Goal: Task Accomplishment & Management: Use online tool/utility

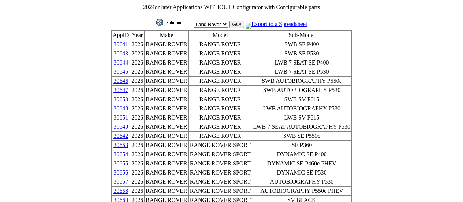
scroll to position [17, 0]
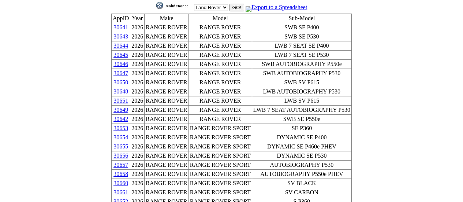
click at [128, 189] on link "30661" at bounding box center [120, 192] width 15 height 6
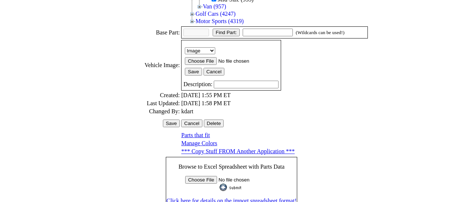
scroll to position [239, 0]
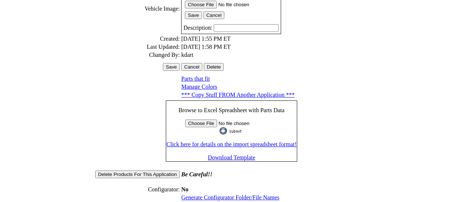
click at [208, 194] on link "Generate Configurator Folder/File Names" at bounding box center [230, 197] width 98 height 6
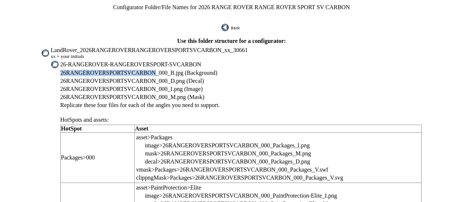
drag, startPoint x: 81, startPoint y: 68, endPoint x: 165, endPoint y: 68, distance: 83.4
click at [165, 70] on span "26RANGEROVERSPORTSVCARBON_000_B.jpg (Background)" at bounding box center [138, 73] width 157 height 6
copy span "26RANGEROVERSPORTSVCARBON"
click at [107, 47] on span "LandRover_2026RANGEROVERRANGEROVERSPORTSVCARBON_xx_30661" at bounding box center [149, 50] width 197 height 6
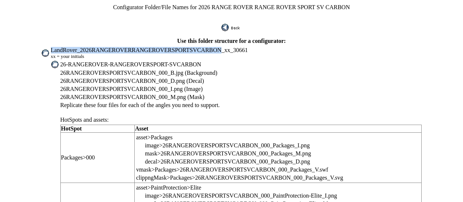
drag, startPoint x: 72, startPoint y: 46, endPoint x: 218, endPoint y: 47, distance: 145.2
click at [218, 47] on span "LandRover_2026RANGEROVERRANGEROVERSPORTSVCARBON_xx_30661" at bounding box center [149, 50] width 197 height 6
copy span "LandRover_2026RANGEROVERRANGEROVERSPORTSVCARBON"
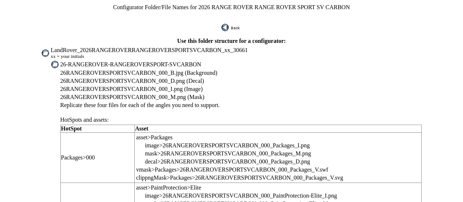
click at [117, 61] on span "26-RANGEROVER-RANGEROVERSPORT-SVCARBON" at bounding box center [130, 64] width 141 height 6
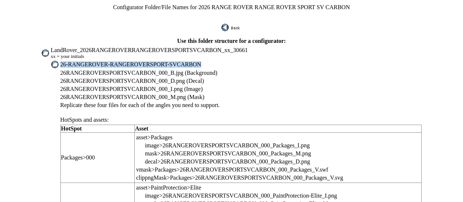
drag, startPoint x: 82, startPoint y: 60, endPoint x: 213, endPoint y: 57, distance: 131.0
click at [213, 60] on td "26-RANGEROVER-RANGEROVERSPORT-SVCARBON" at bounding box center [241, 64] width 362 height 8
copy span "26-RANGEROVER-RANGEROVERSPORT-SVCARBON"
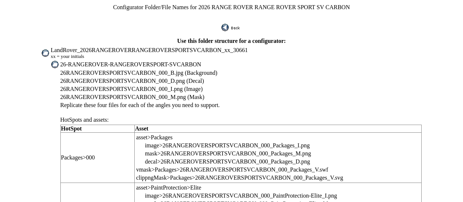
click at [121, 70] on span "26RANGEROVERSPORTSVCARBON_000_B.jpg (Background)" at bounding box center [138, 73] width 157 height 6
drag, startPoint x: 82, startPoint y: 68, endPoint x: 163, endPoint y: 65, distance: 81.3
click at [163, 70] on span "26RANGEROVERSPORTSVCARBON_000_B.jpg (Background)" at bounding box center [138, 73] width 157 height 6
copy span "26RANGEROVERSPORTSVCARBON"
